Goal: Go to known website: Access a specific website the user already knows

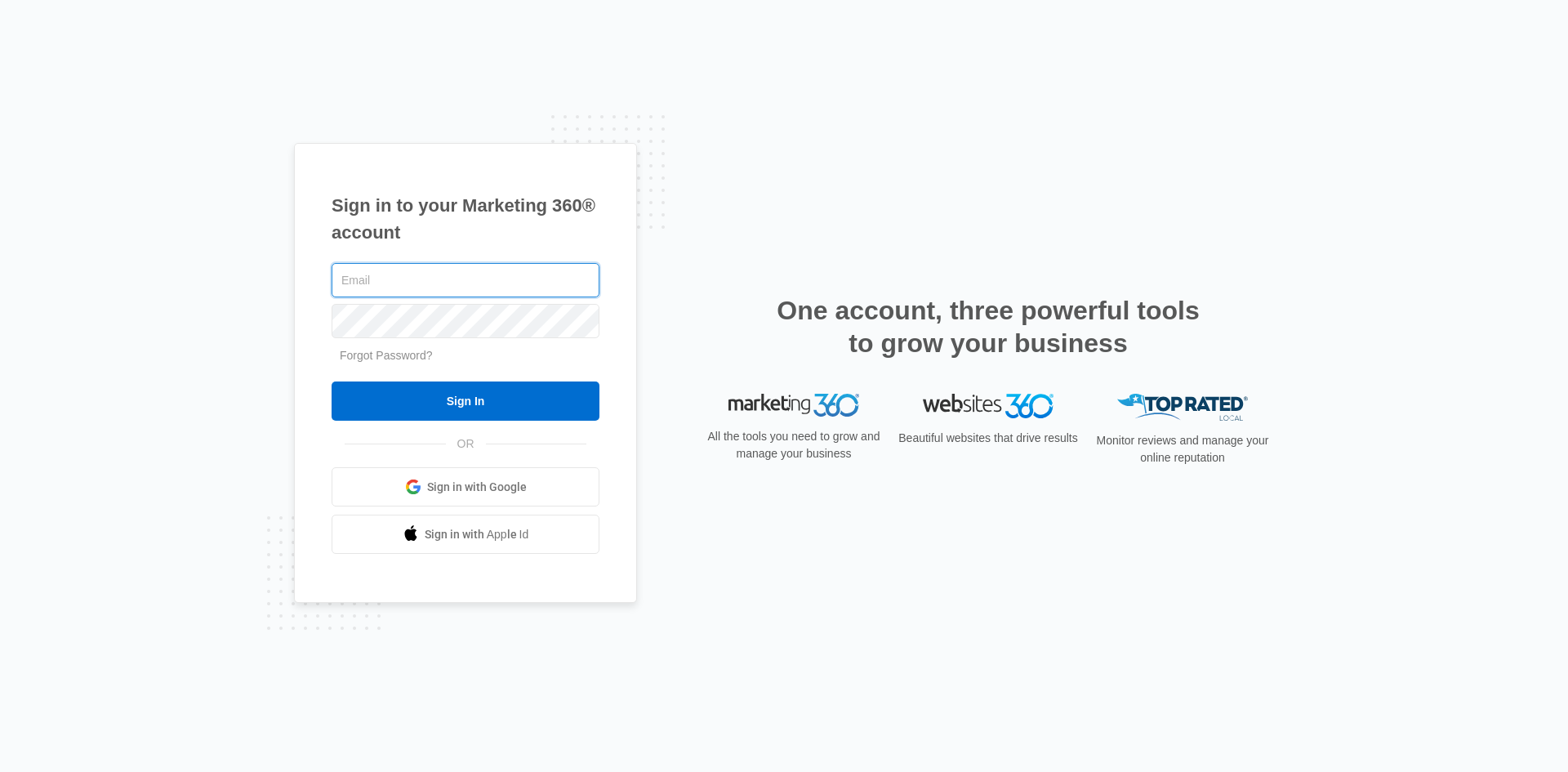
click at [440, 273] on input "text" at bounding box center [465, 280] width 268 height 34
type input "[PERSON_NAME][EMAIL_ADDRESS][DOMAIN_NAME]"
click at [332, 381] on input "Sign In" at bounding box center [465, 401] width 268 height 39
